Goal: Obtain resource: Download file/media

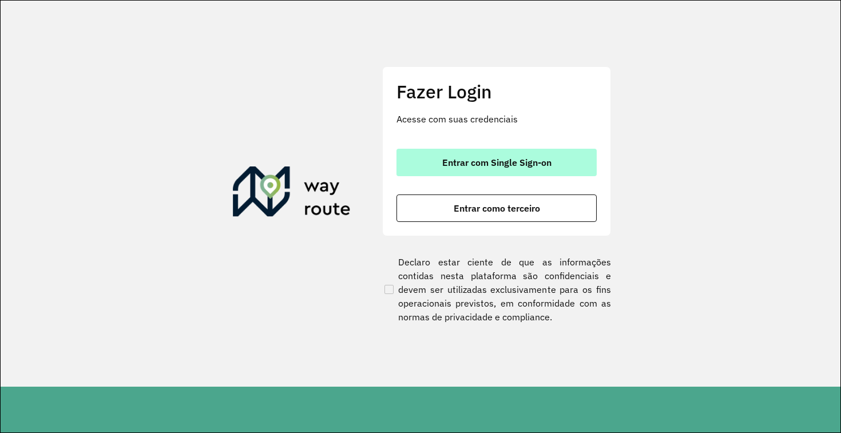
click at [530, 165] on span "Entrar com Single Sign-on" at bounding box center [496, 162] width 109 height 9
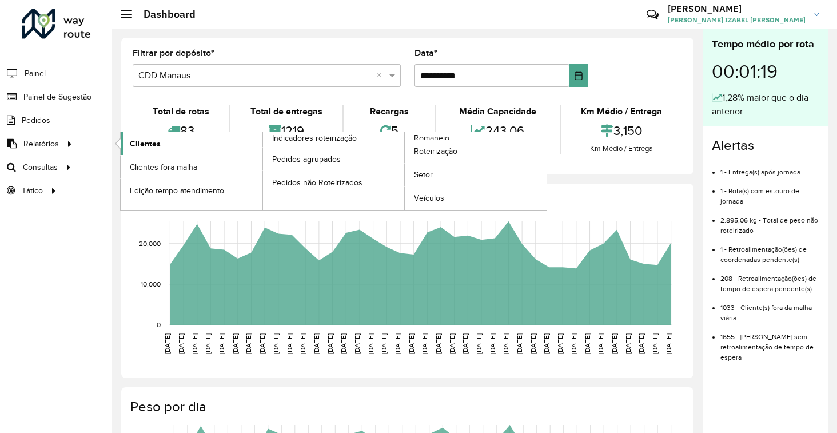
click at [129, 146] on link "Clientes" at bounding box center [192, 143] width 142 height 23
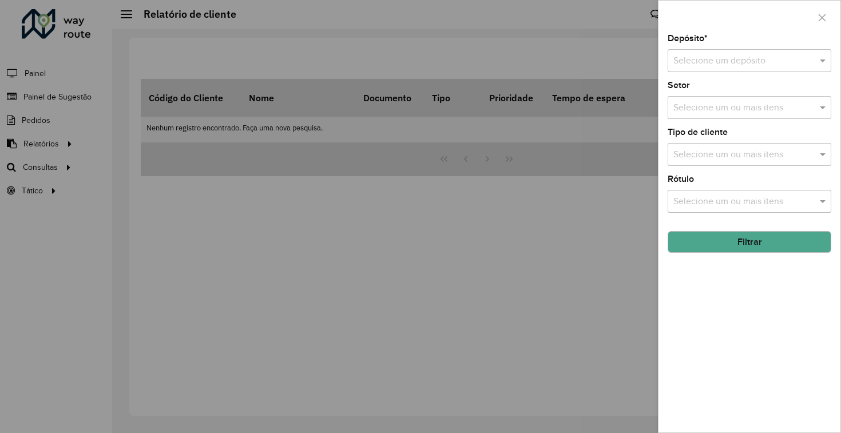
click at [758, 67] on input "text" at bounding box center [737, 61] width 129 height 14
click at [720, 104] on div "CDD Manaus" at bounding box center [749, 113] width 162 height 19
click at [740, 238] on button "Filtrar" at bounding box center [749, 242] width 164 height 22
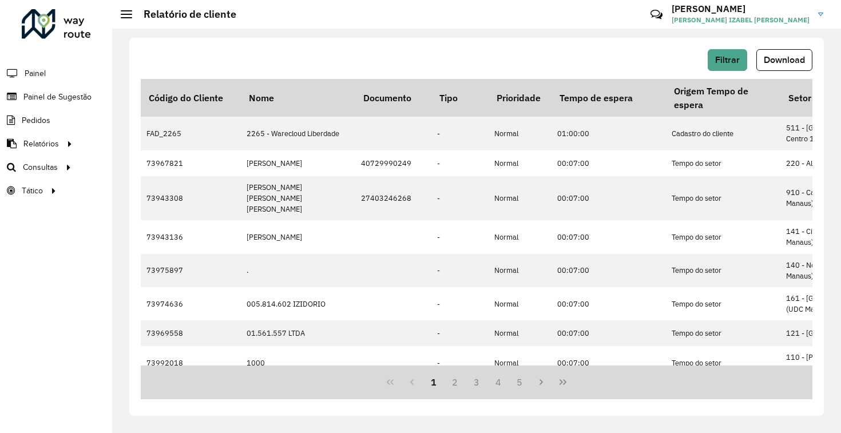
click at [789, 68] on button "Download" at bounding box center [784, 60] width 56 height 22
click at [381, 47] on div "Filtrar Download Código do Cliente Nome Documento Tipo Prioridade Tempo de espe…" at bounding box center [476, 227] width 694 height 378
